Goal: Contribute content: Add original content to the website for others to see

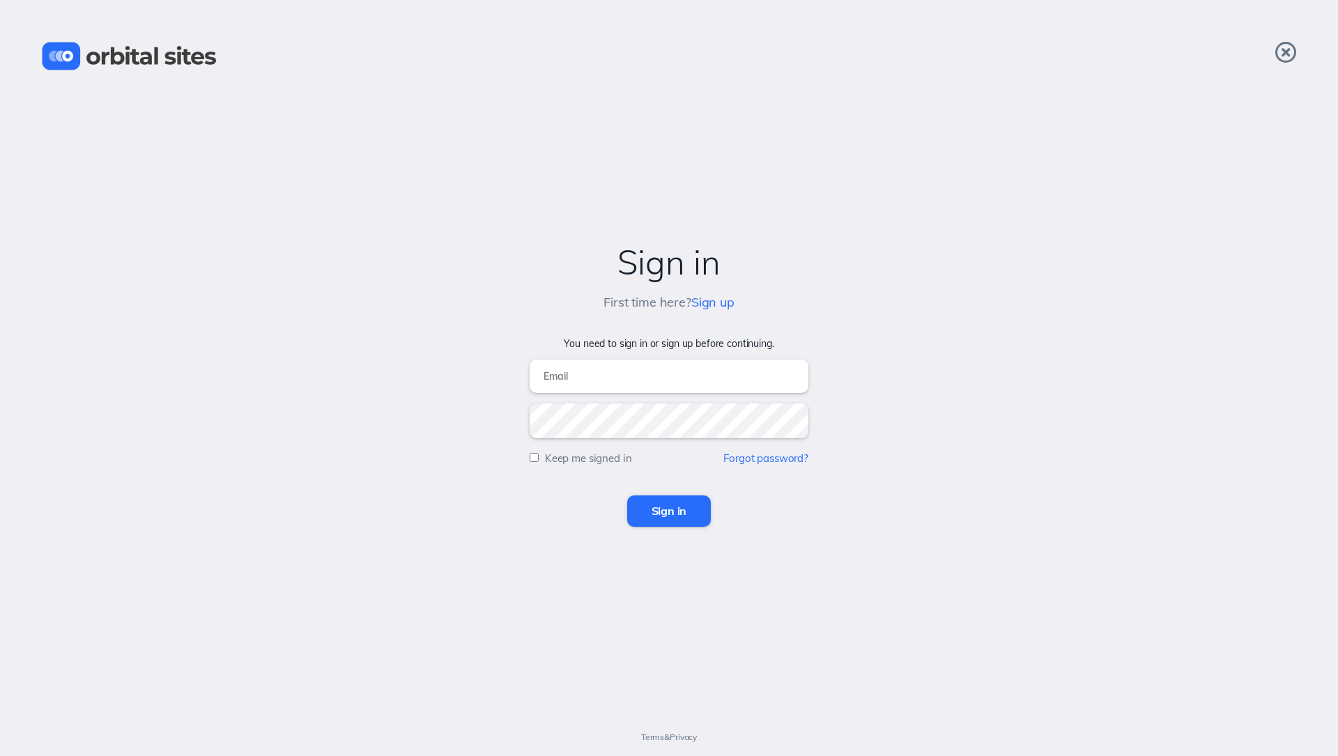
type input "davidb@heightschurch.com"
click at [676, 504] on input "Sign in" at bounding box center [669, 510] width 84 height 31
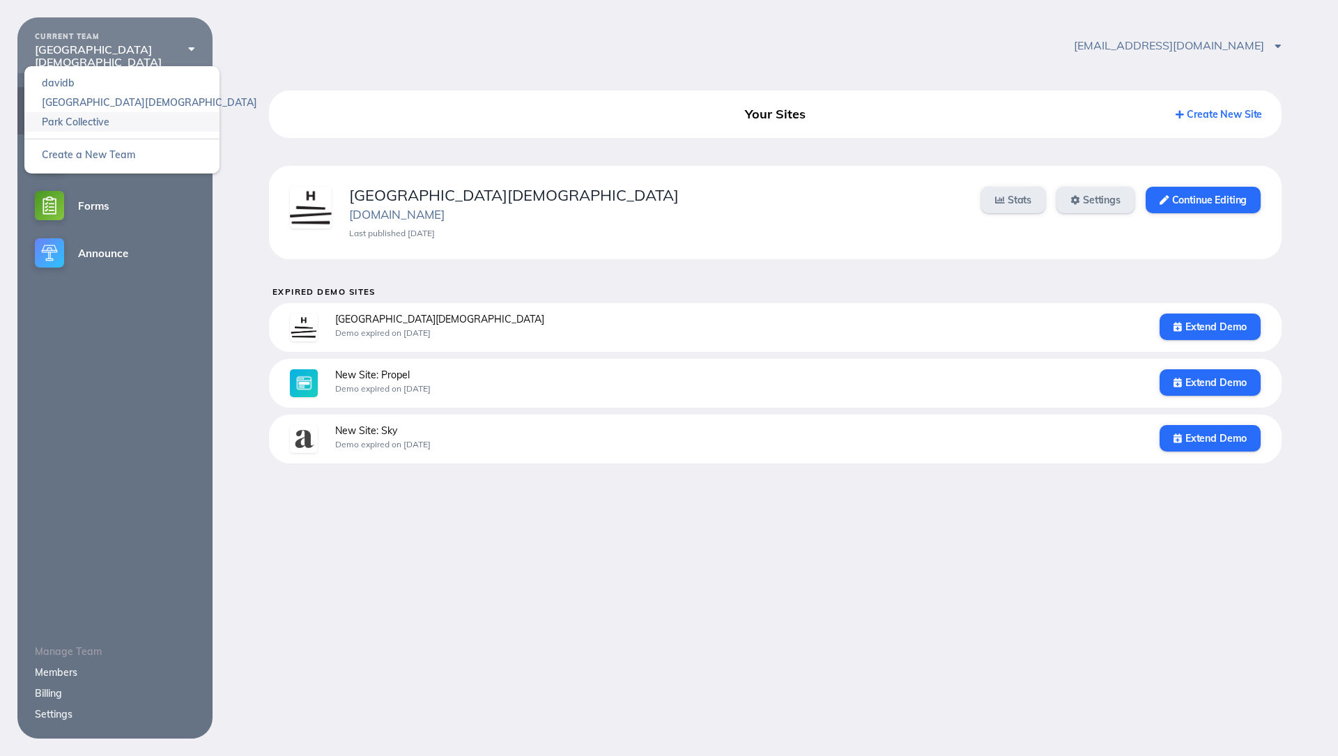
click at [93, 125] on link "Park Collective" at bounding box center [121, 122] width 195 height 20
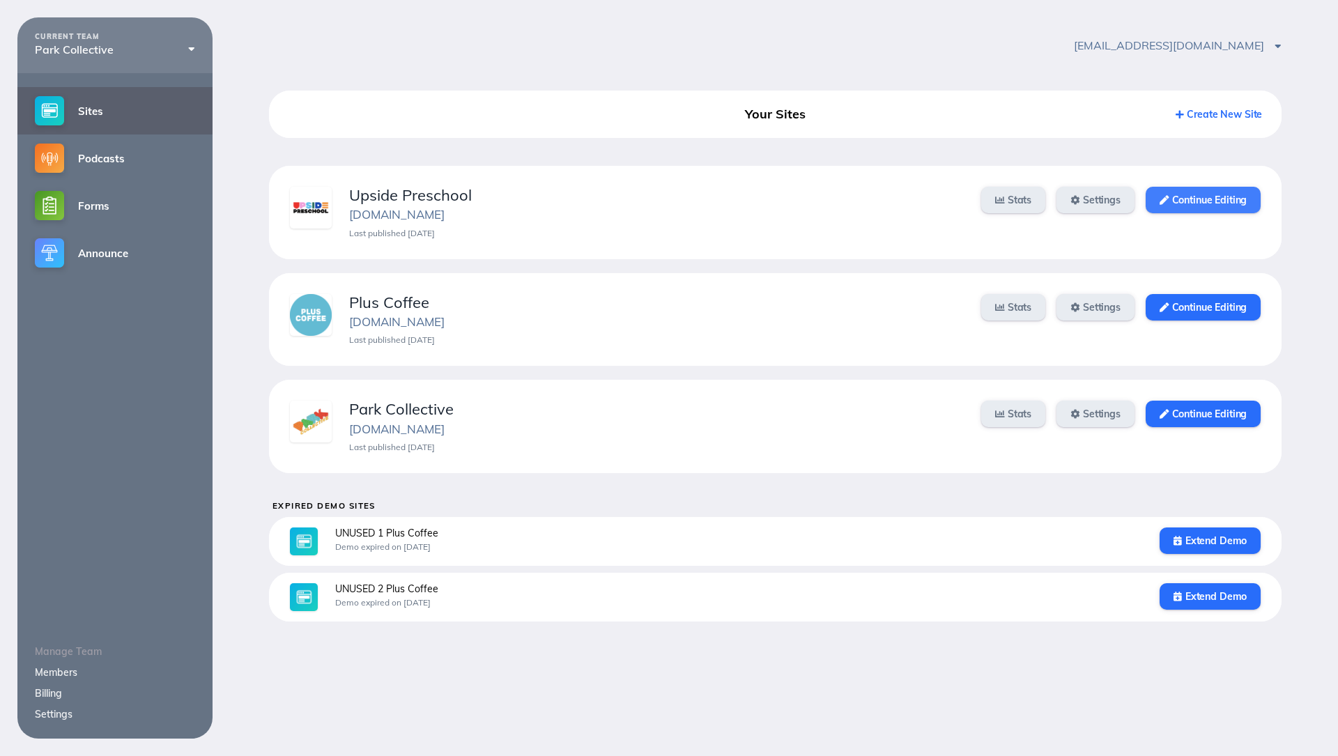
click at [1219, 203] on link "Continue Editing" at bounding box center [1202, 200] width 115 height 26
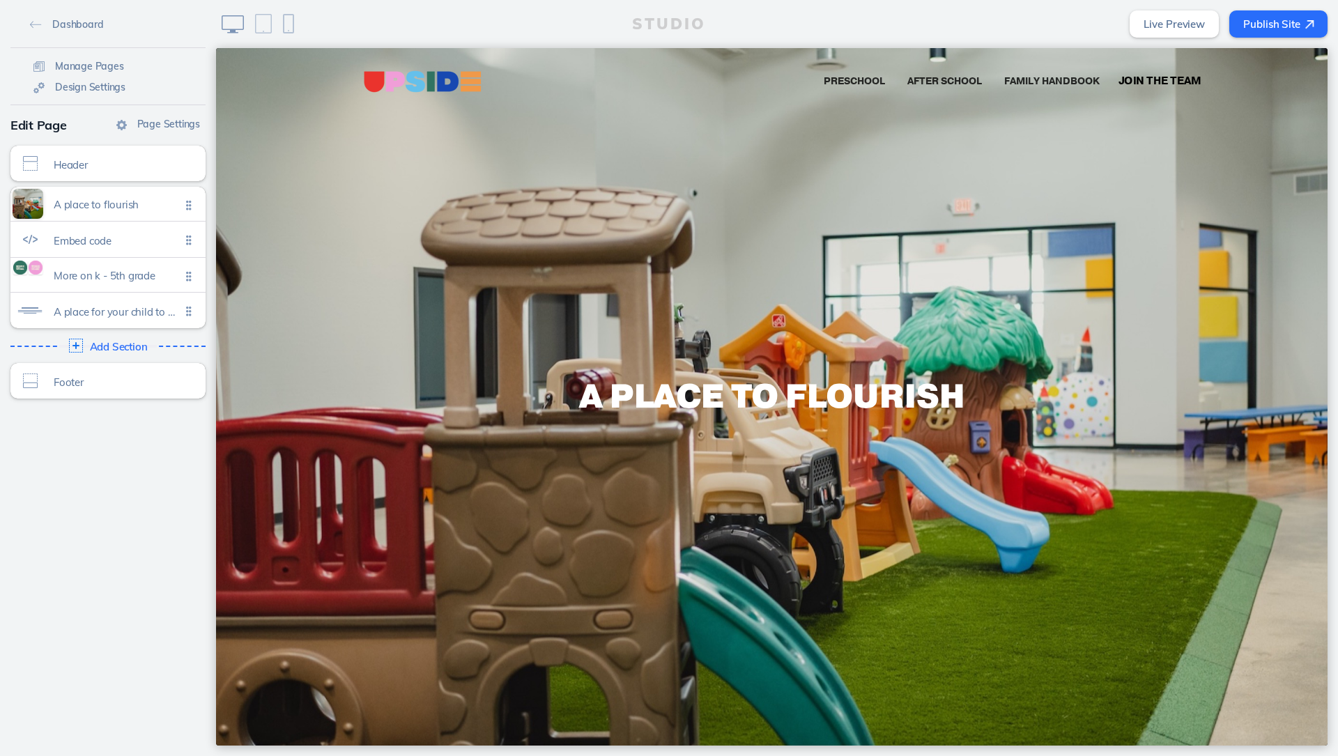
click at [1165, 77] on span "Join the Team" at bounding box center [1158, 81] width 83 height 15
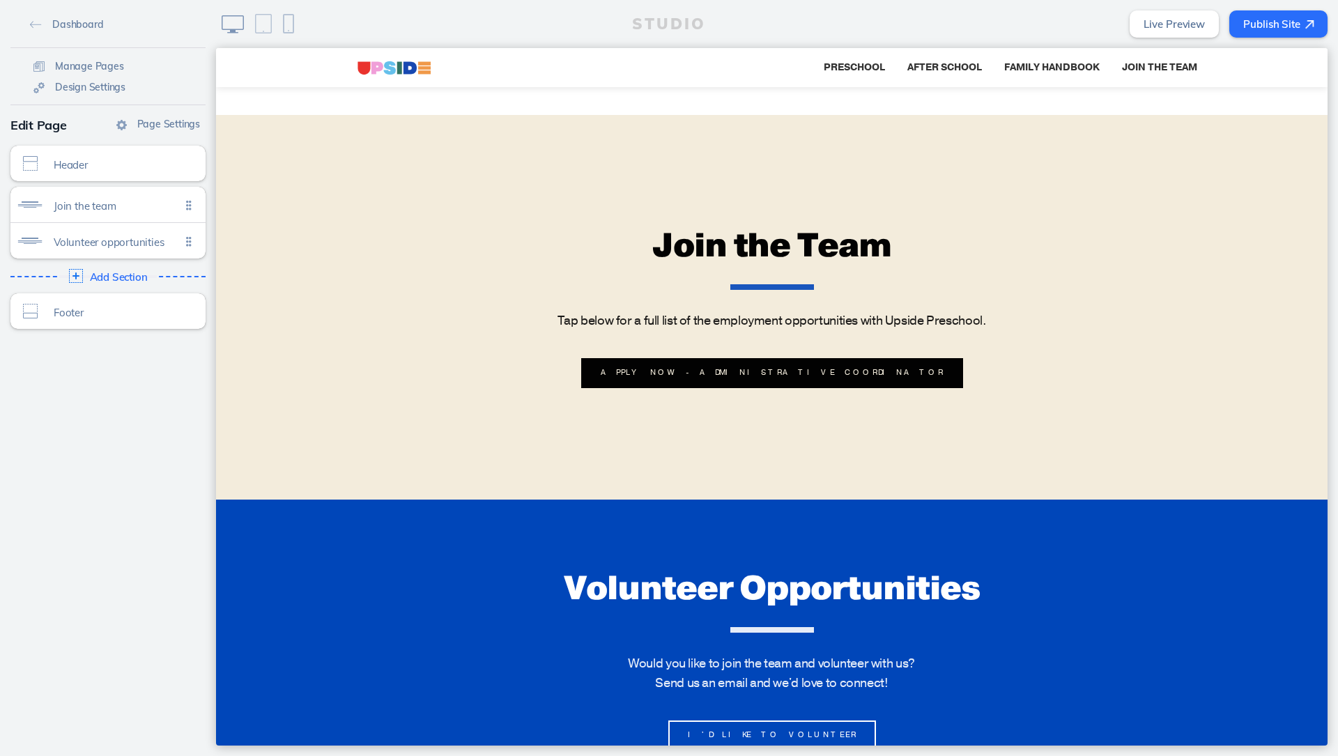
scroll to position [3, 0]
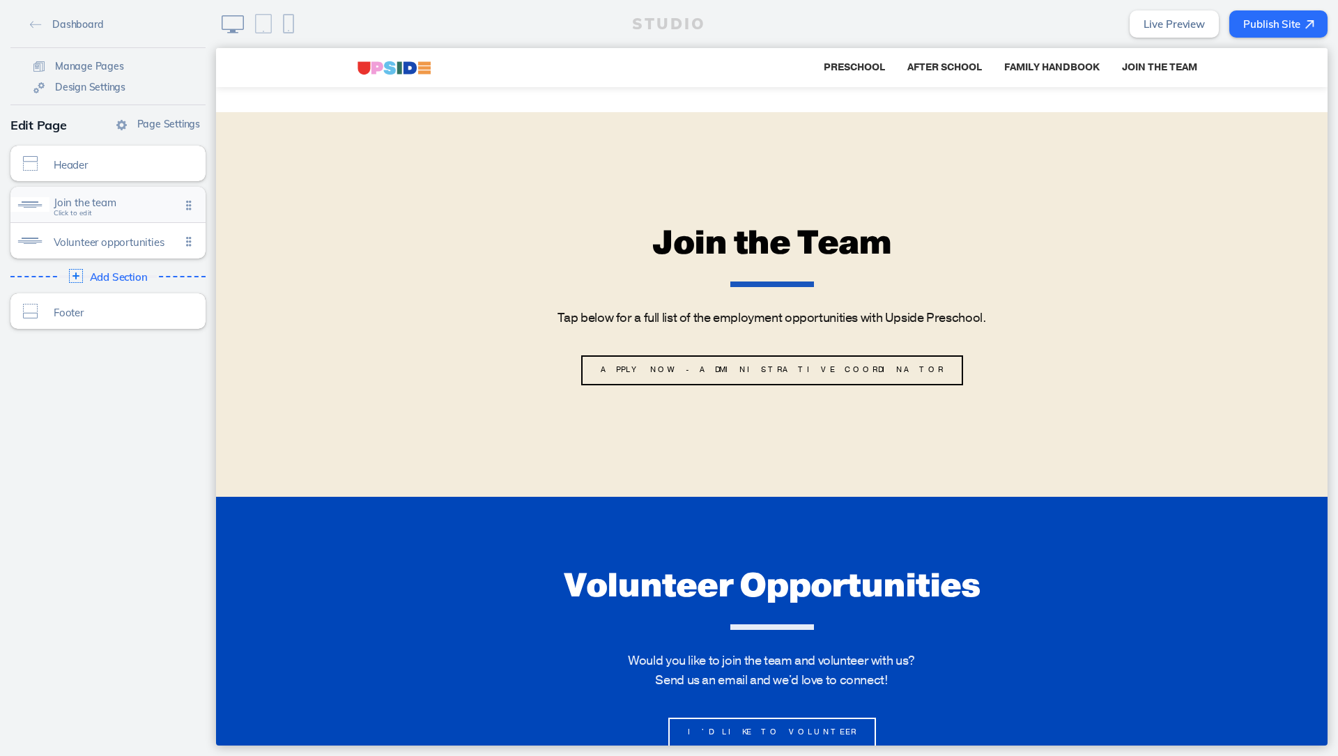
click at [109, 199] on span "Join the team" at bounding box center [117, 202] width 127 height 12
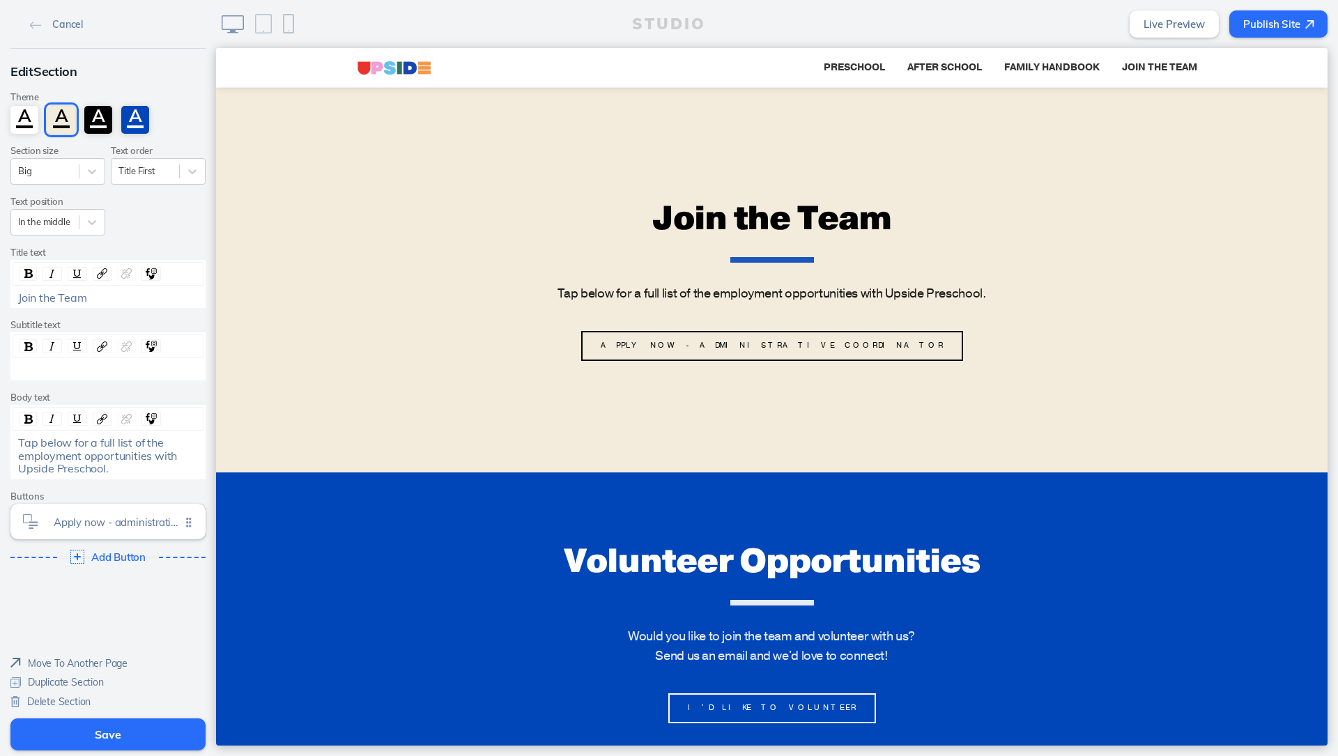
scroll to position [28, 0]
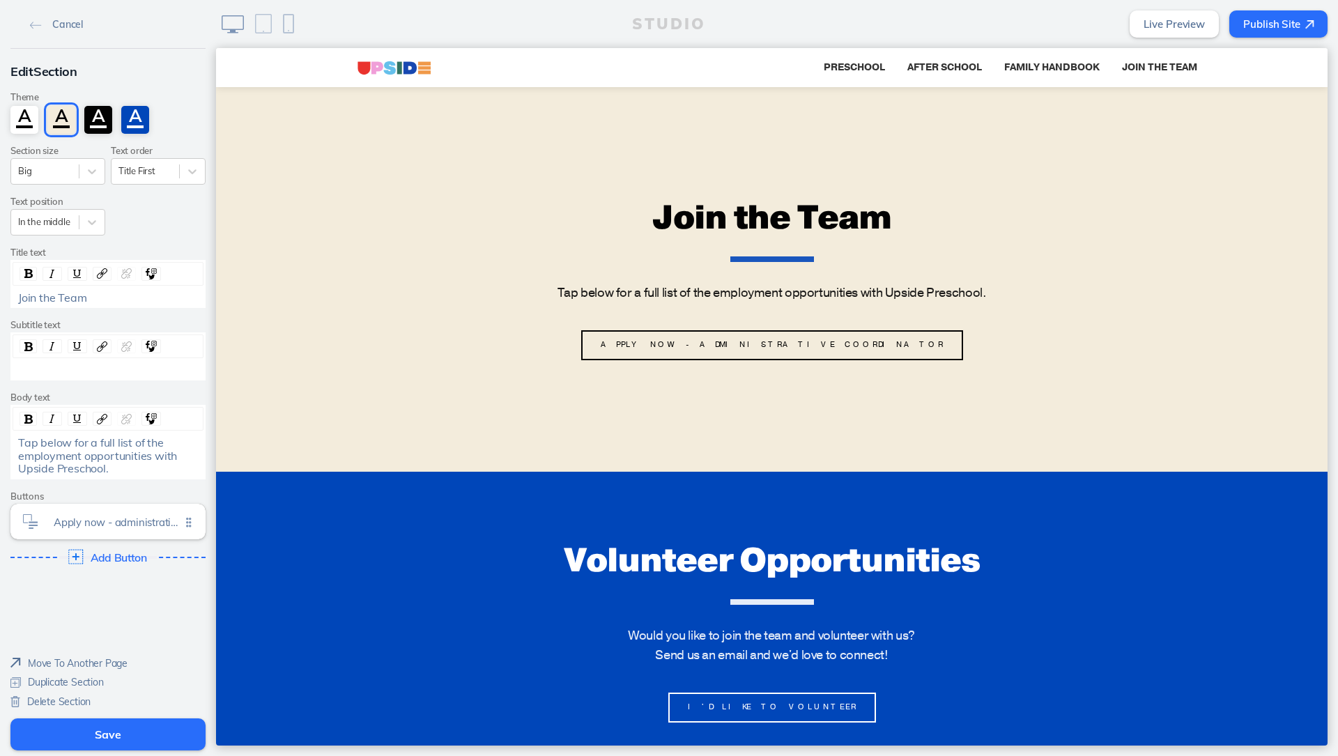
click at [102, 544] on div "Add Button Click to edit" at bounding box center [108, 556] width 205 height 25
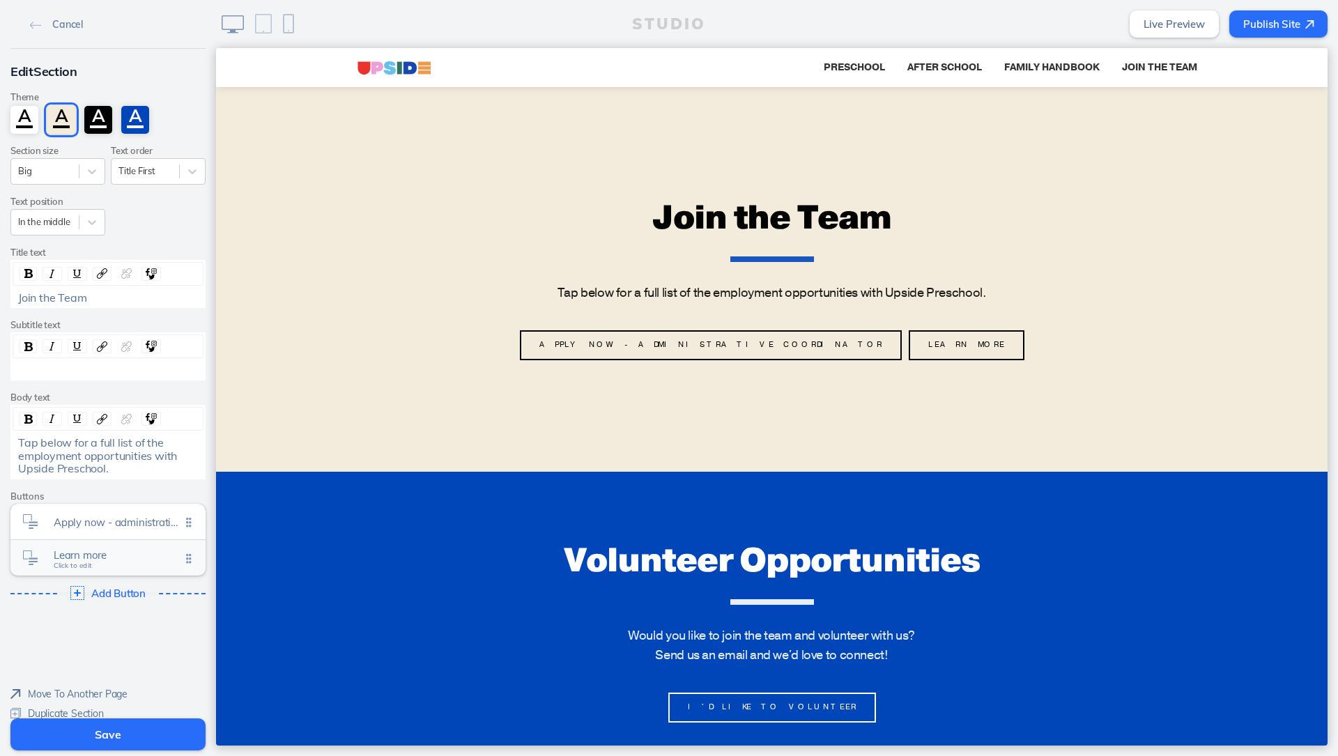
click at [99, 552] on span "Learn more" at bounding box center [117, 555] width 127 height 12
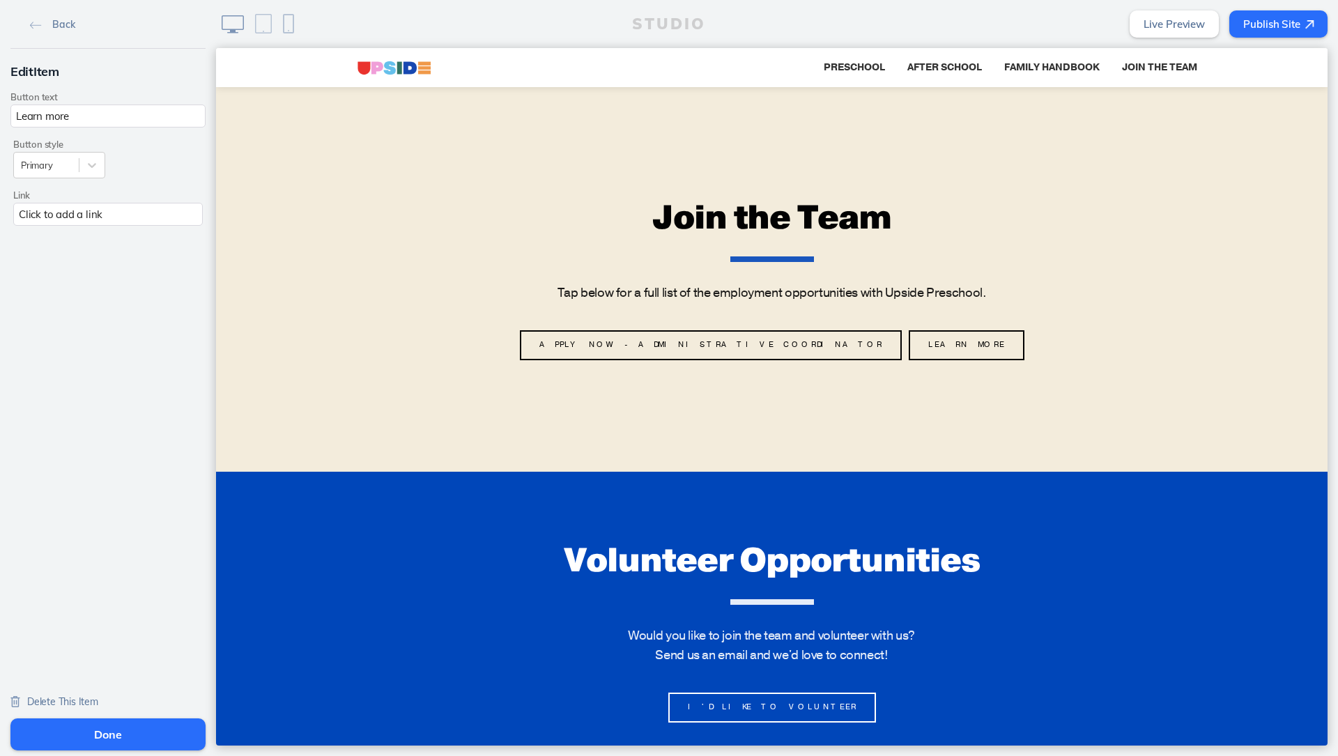
click at [81, 112] on input "Learn more" at bounding box center [107, 115] width 195 height 23
click at [141, 208] on div "Click to add a link" at bounding box center [107, 214] width 189 height 23
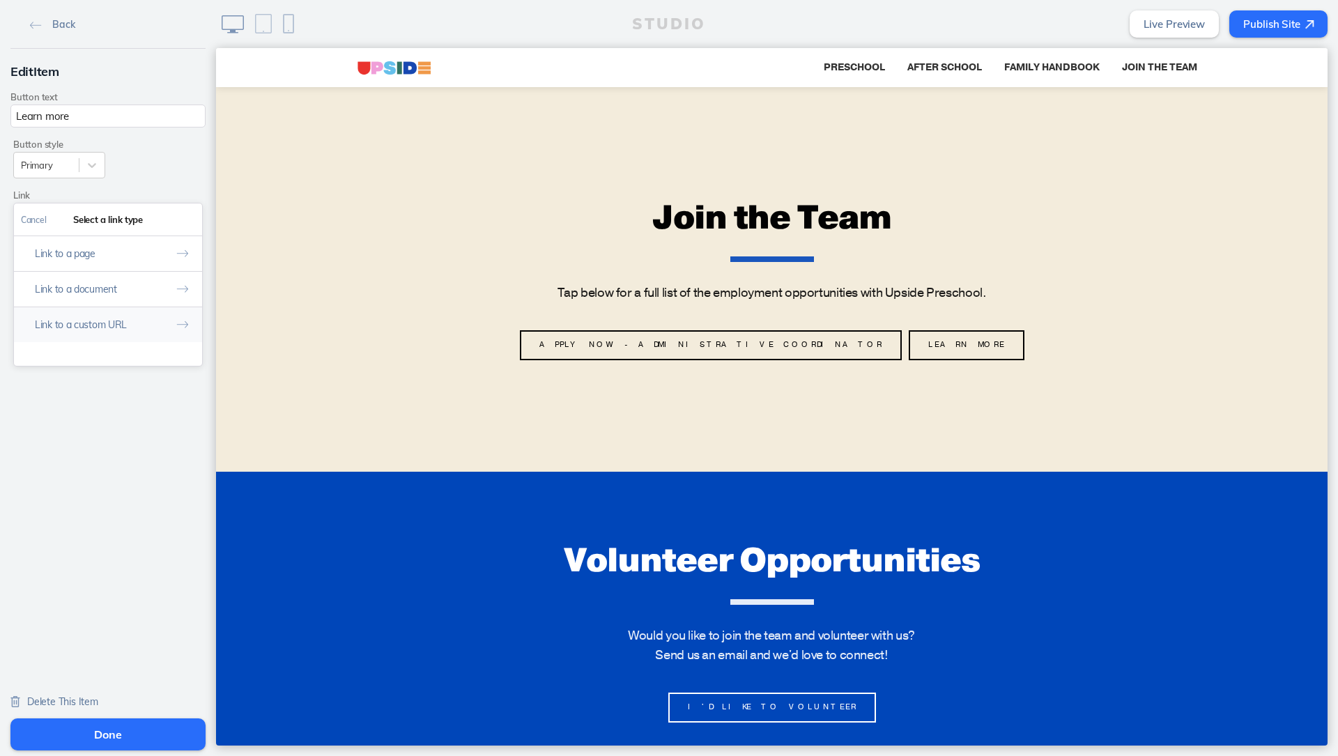
click at [114, 318] on button "Link to a custom URL" at bounding box center [108, 325] width 188 height 36
click at [123, 275] on input "text" at bounding box center [108, 278] width 174 height 23
paste input "[URL][DOMAIN_NAME]"
type input "[URL][DOMAIN_NAME]"
click at [84, 115] on input "Learn more" at bounding box center [107, 115] width 195 height 23
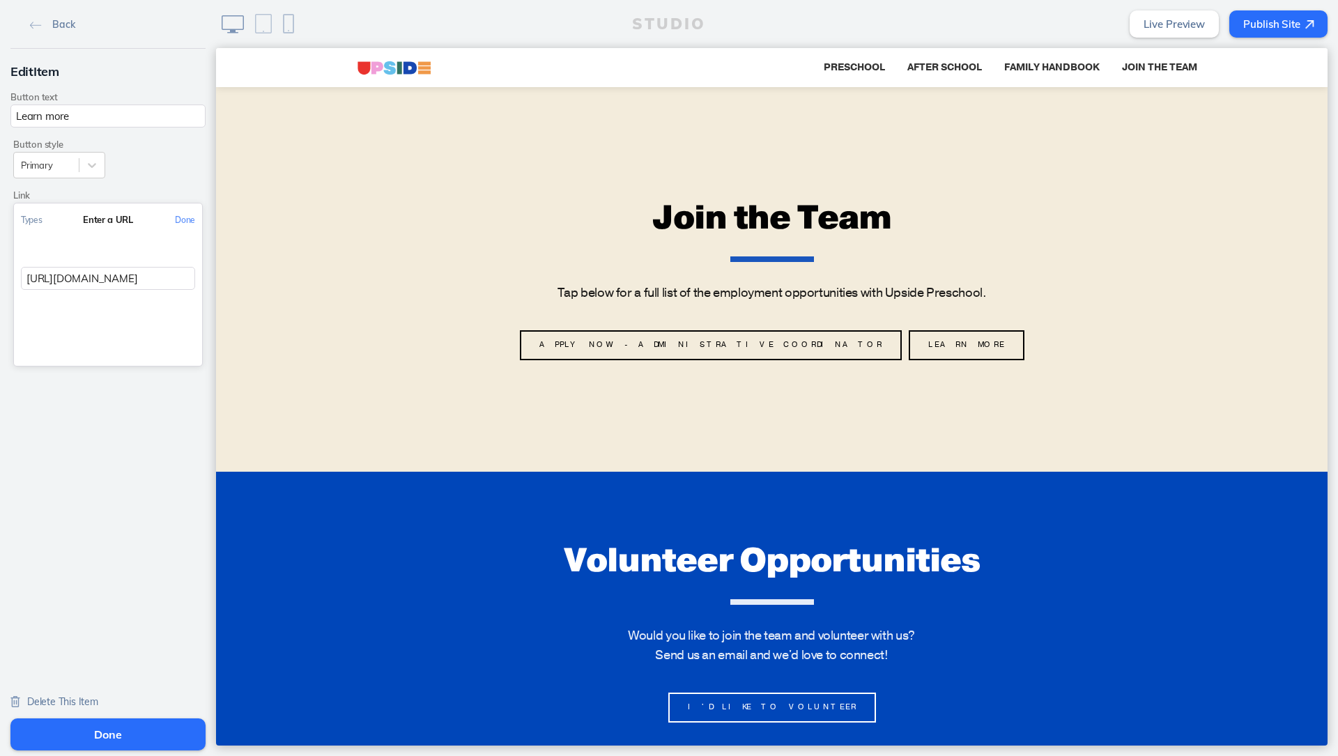
click at [84, 115] on input "Learn more" at bounding box center [107, 115] width 195 height 23
type input "U"
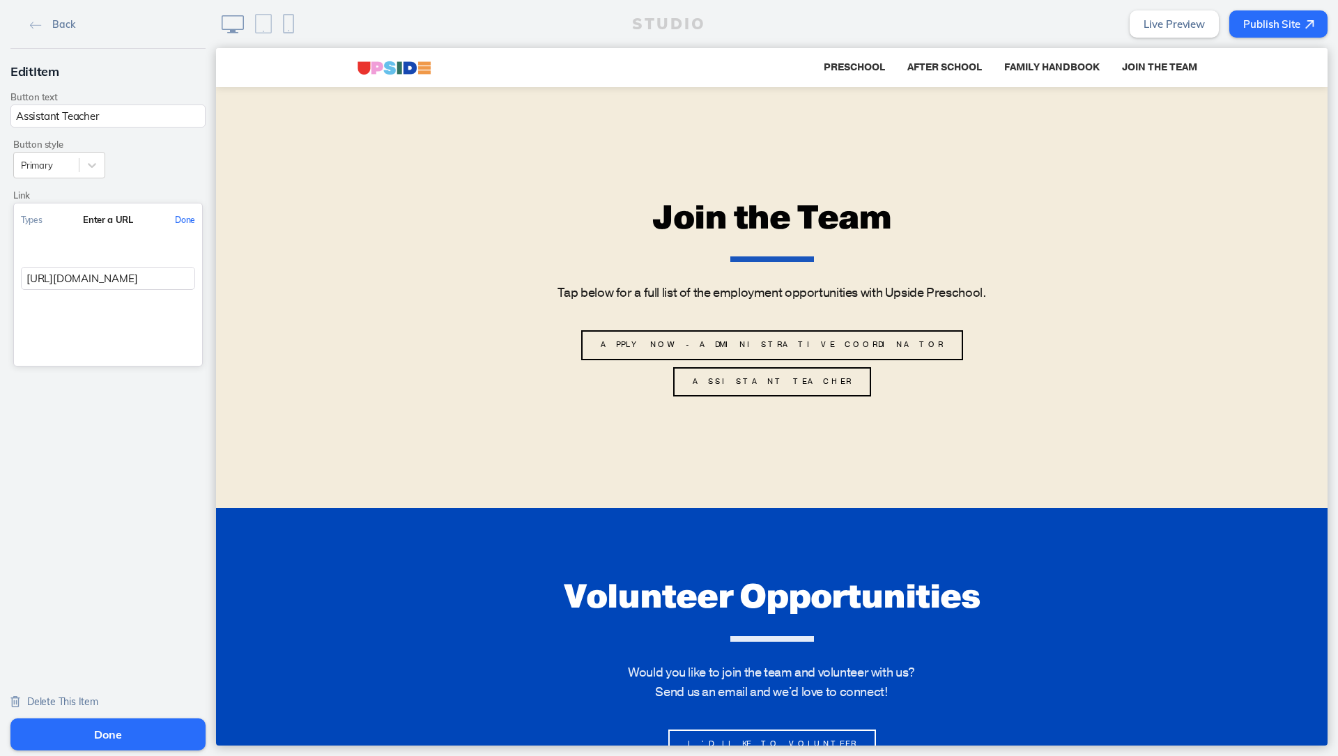
type input "Assistant Teacher"
click at [181, 218] on button "Done" at bounding box center [185, 219] width 34 height 31
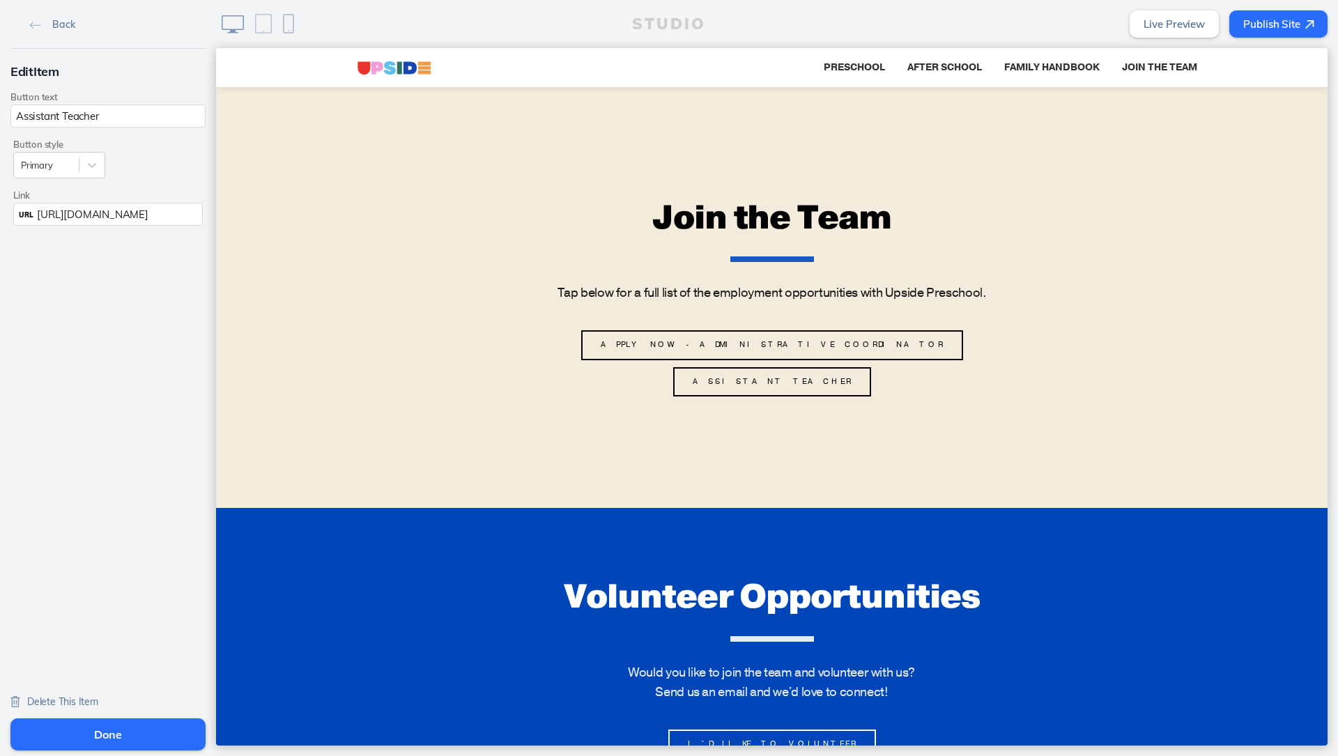
click at [144, 741] on button "Done" at bounding box center [107, 734] width 195 height 32
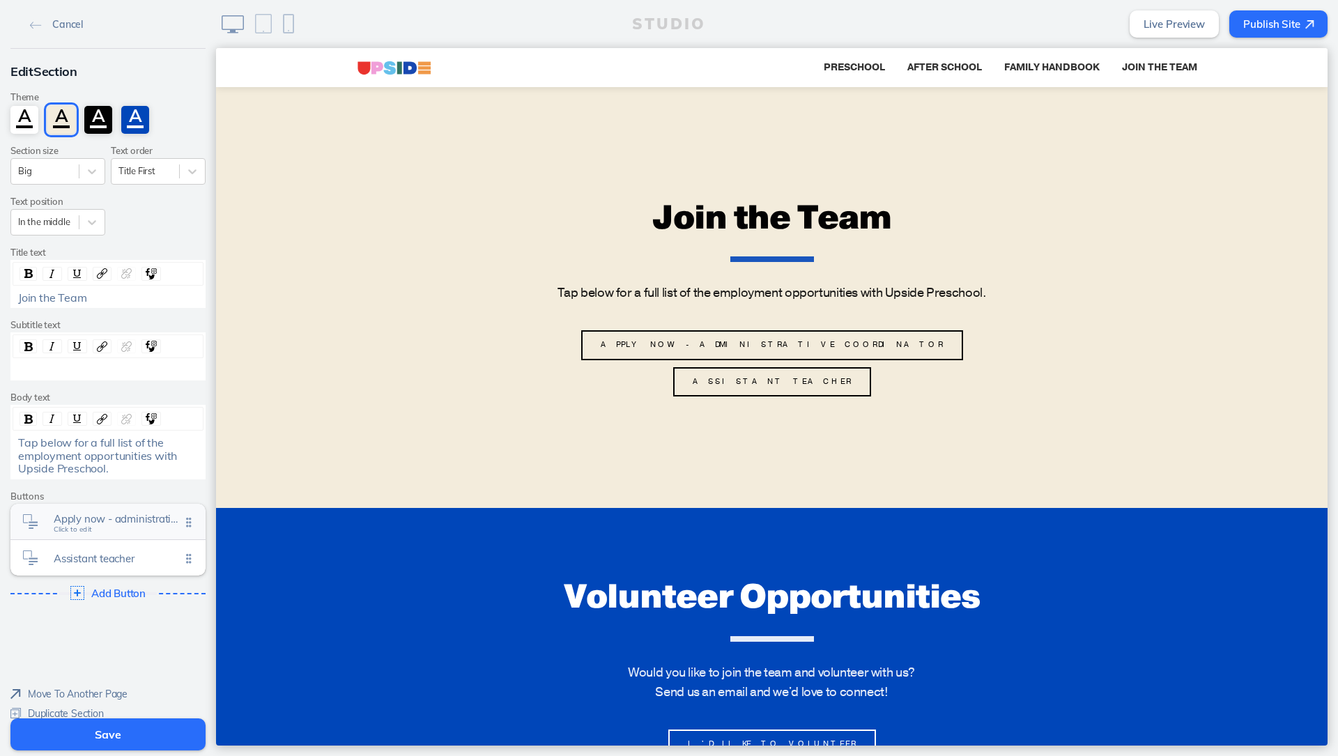
click at [70, 513] on span "Apply now - administrative coordinator" at bounding box center [117, 519] width 127 height 12
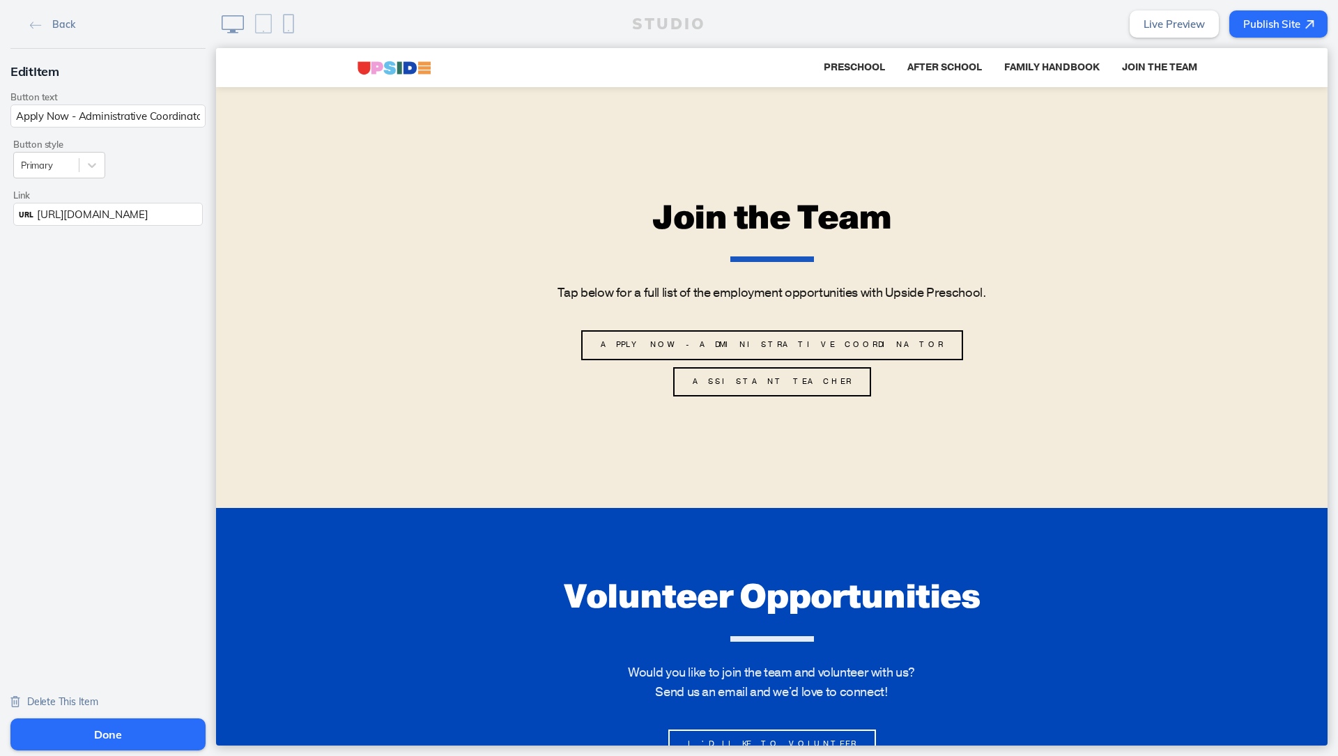
drag, startPoint x: 77, startPoint y: 119, endPoint x: 1, endPoint y: 118, distance: 75.9
click at [1, 118] on div "Edit Item Button text Apply Now - Administrative Coordinator Button style Prima…" at bounding box center [108, 143] width 216 height 189
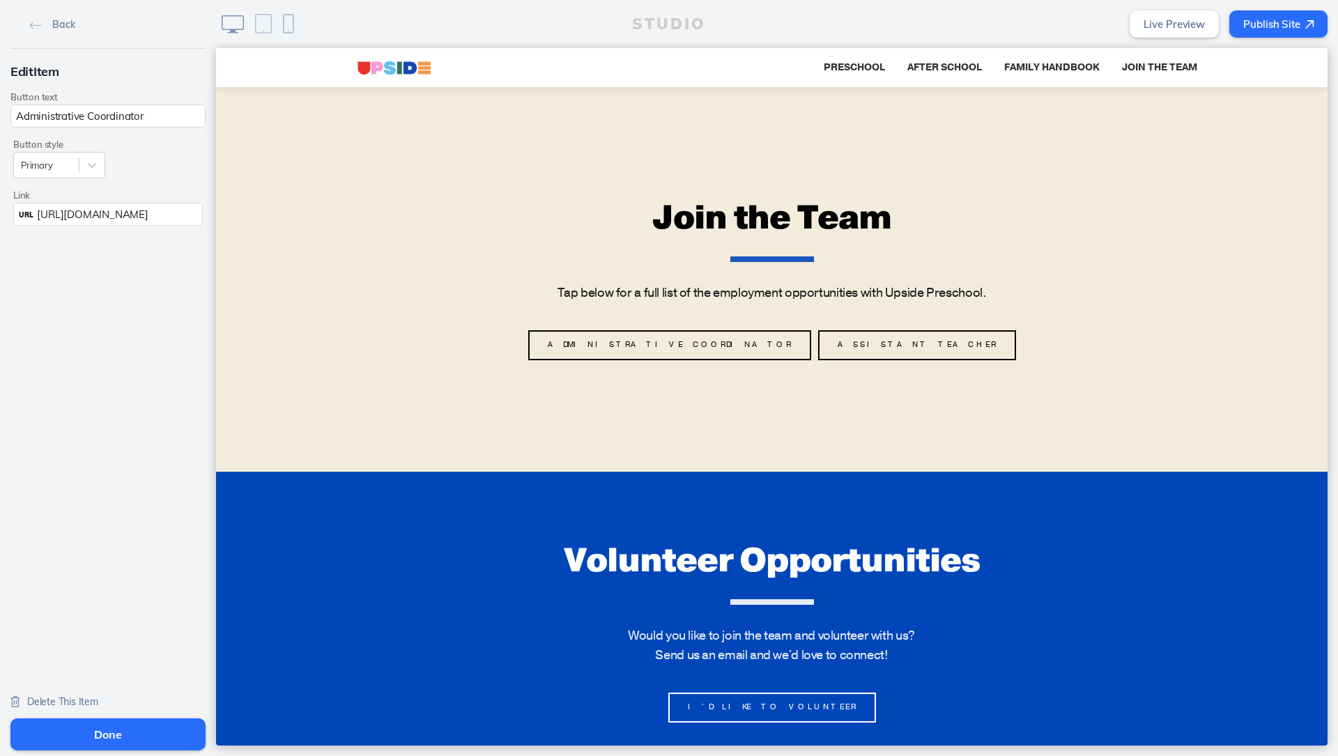
type input "Administrative Coordinator"
click at [97, 734] on button "Done" at bounding box center [107, 734] width 195 height 32
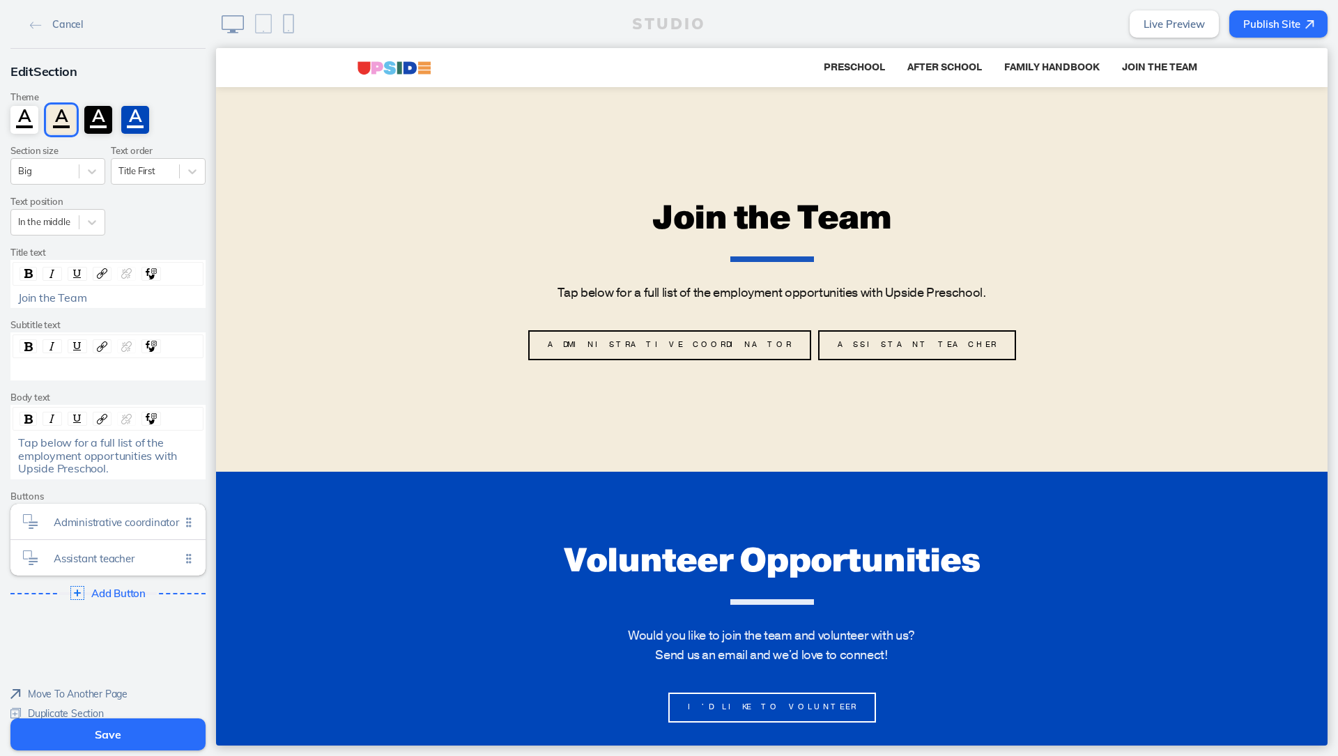
click at [114, 465] on div "Tap below for a full list of the employment opportunities with Upside Preschool." at bounding box center [108, 455] width 180 height 38
drag, startPoint x: 88, startPoint y: 438, endPoint x: 142, endPoint y: 433, distance: 53.9
click at [142, 435] on span "Tap below for a full list of the employment opportunities with Upside Preschool." at bounding box center [99, 455] width 162 height 40
click at [118, 460] on div "Tap below to find out more about the employment opportunities with Upside Presc…" at bounding box center [108, 455] width 180 height 38
click at [84, 741] on button "Save" at bounding box center [107, 734] width 195 height 32
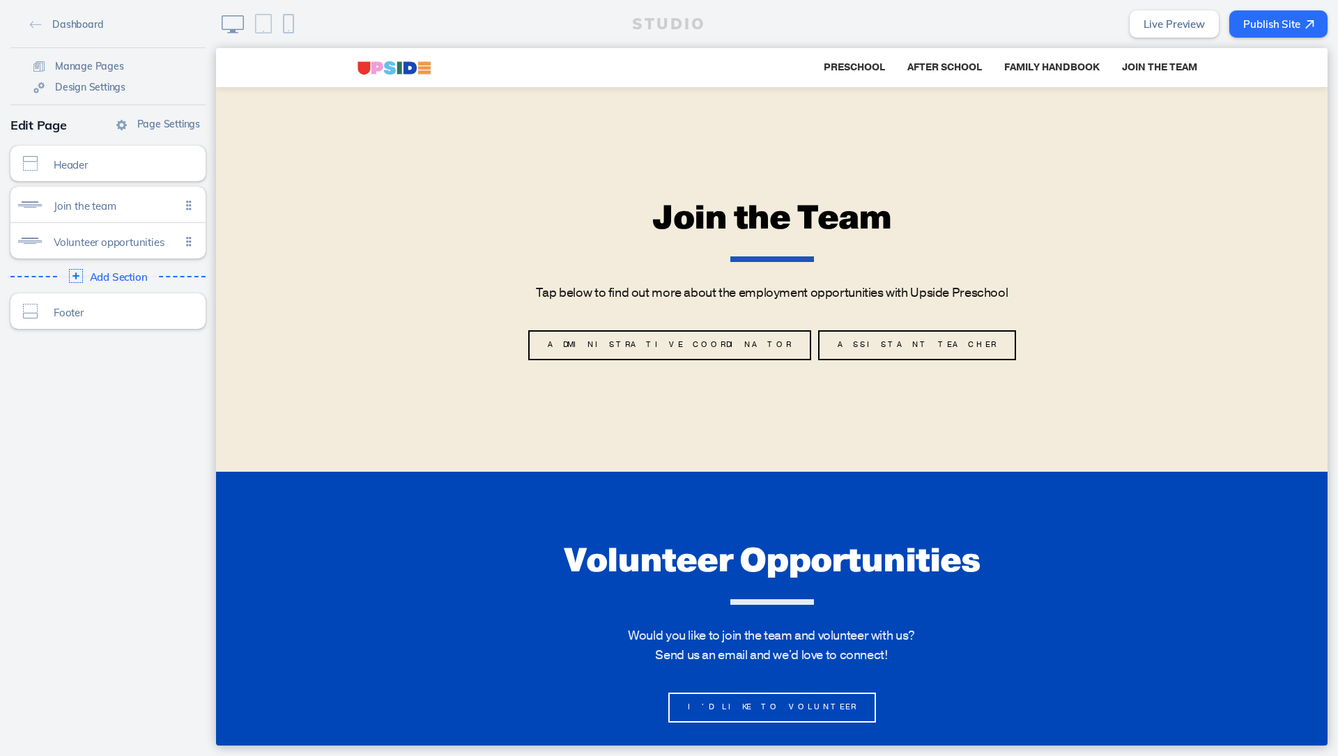
click at [1293, 25] on button "Publish Site" at bounding box center [1278, 23] width 98 height 27
